Goal: Navigation & Orientation: Find specific page/section

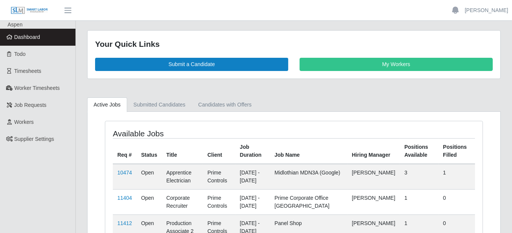
scroll to position [75, 0]
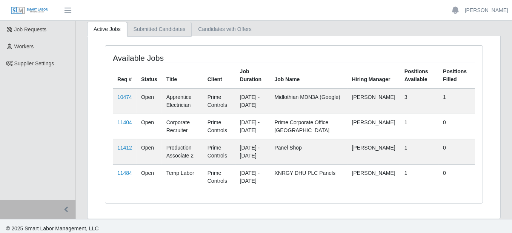
click at [170, 24] on link "Submitted Candidates" at bounding box center [159, 29] width 65 height 15
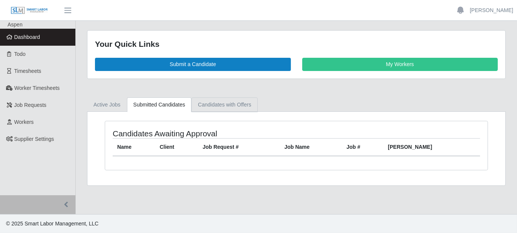
click at [220, 110] on link "Candidates with Offers" at bounding box center [225, 104] width 66 height 15
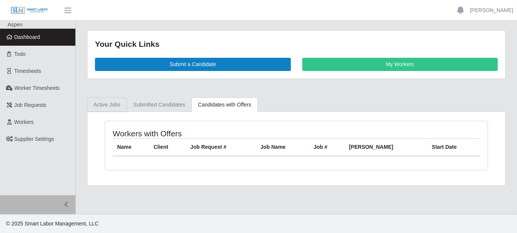
click at [108, 105] on link "Active Jobs" at bounding box center [107, 104] width 40 height 15
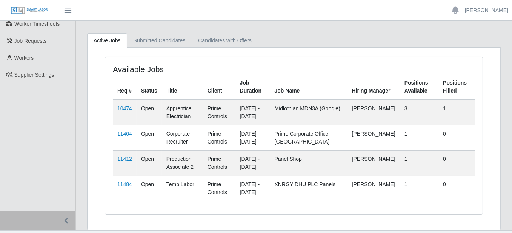
scroll to position [75, 0]
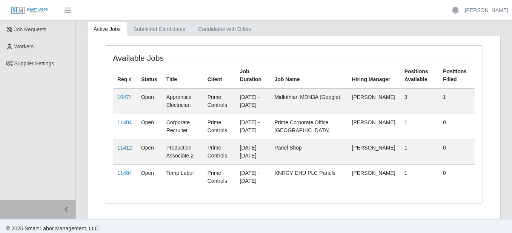
click at [125, 146] on link "11412" at bounding box center [124, 147] width 15 height 6
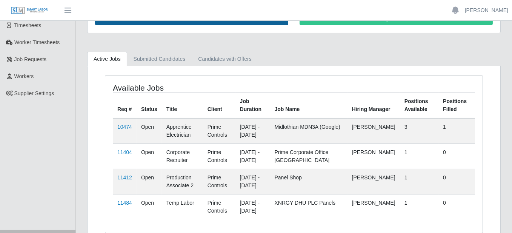
scroll to position [75, 0]
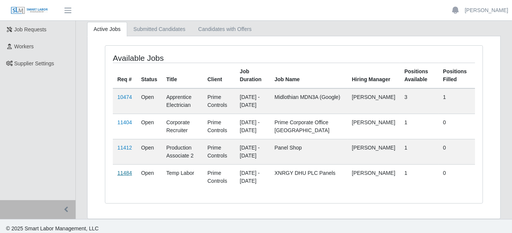
click at [123, 170] on link "11484" at bounding box center [124, 173] width 15 height 6
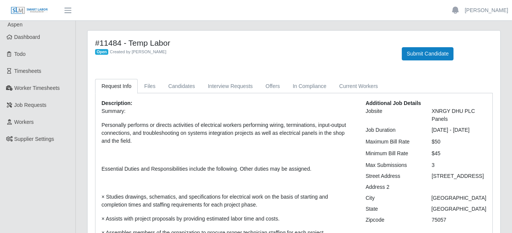
click at [34, 10] on img at bounding box center [30, 10] width 38 height 8
